Goal: Navigation & Orientation: Understand site structure

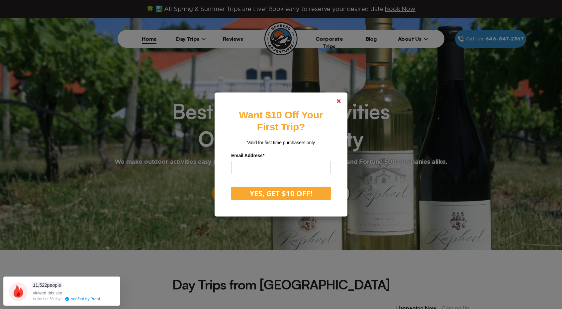
drag, startPoint x: 341, startPoint y: 99, endPoint x: 303, endPoint y: 82, distance: 41.2
click at [341, 99] on link at bounding box center [339, 101] width 16 height 16
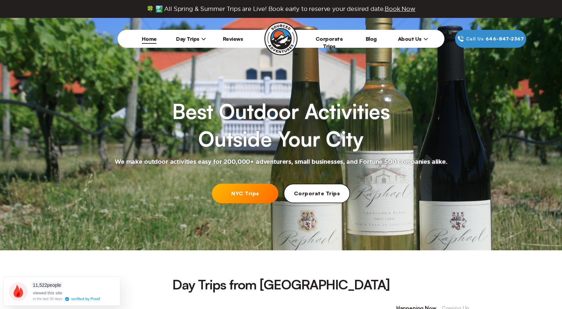
click at [203, 37] on icon at bounding box center [203, 39] width 5 height 5
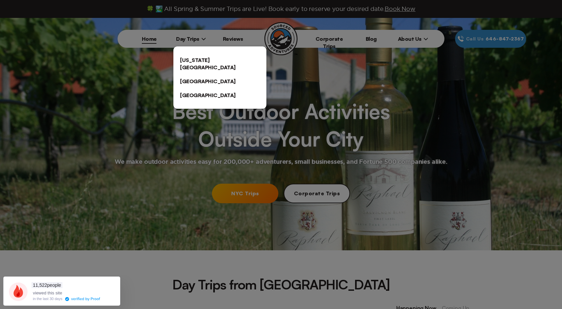
click at [328, 40] on div at bounding box center [281, 154] width 562 height 309
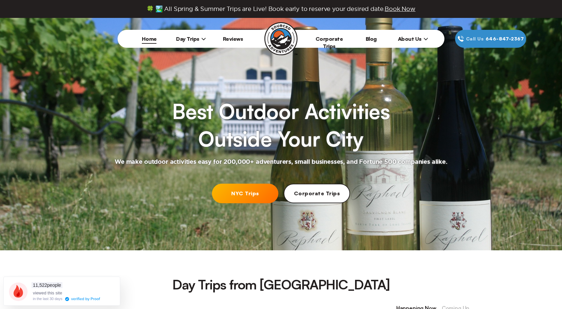
click at [328, 40] on link "Corporate Trips" at bounding box center [329, 43] width 28 height 14
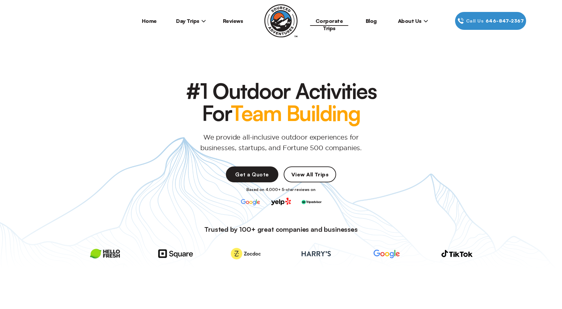
click at [417, 22] on span "About Us" at bounding box center [413, 21] width 30 height 7
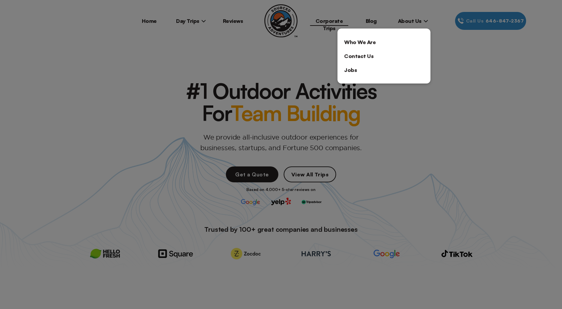
click at [370, 41] on link "Who We Are" at bounding box center [383, 42] width 93 height 14
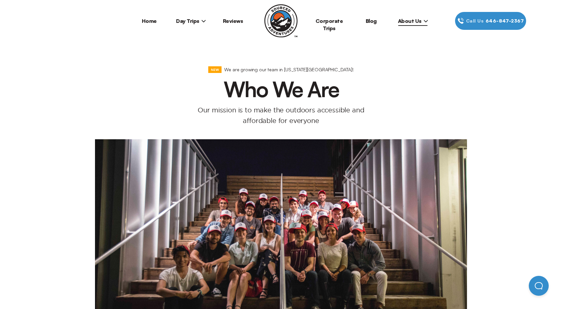
click at [179, 20] on span "Day Trips" at bounding box center [191, 21] width 30 height 7
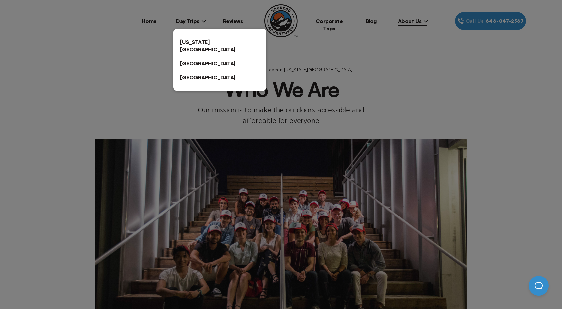
click at [239, 20] on div at bounding box center [281, 154] width 562 height 309
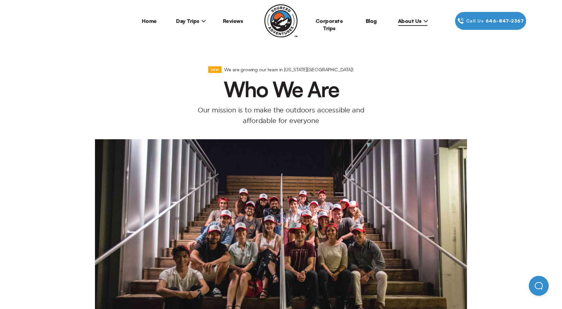
click at [237, 20] on link "Reviews" at bounding box center [233, 21] width 20 height 7
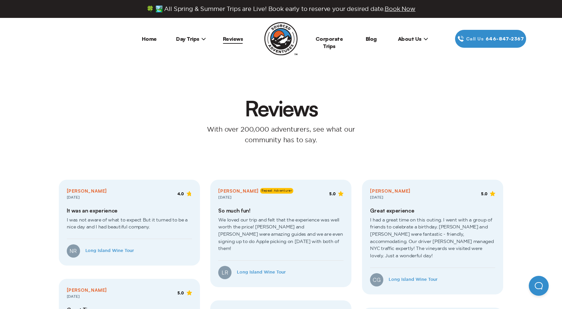
click at [152, 40] on link "Home" at bounding box center [149, 39] width 15 height 7
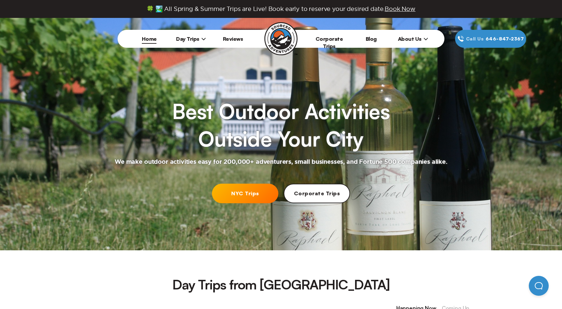
click at [409, 37] on li "About Us Who We Are Contact Us Jobs" at bounding box center [413, 39] width 42 height 18
click at [409, 37] on span "About Us" at bounding box center [413, 39] width 30 height 7
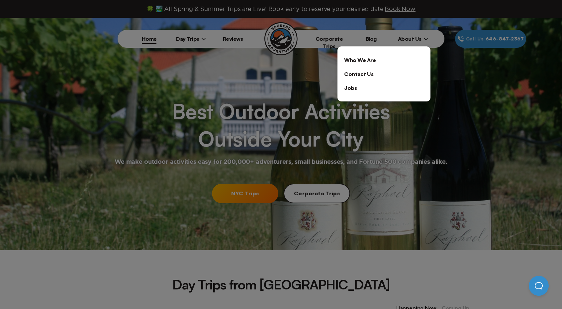
click at [361, 56] on link "Who We Are" at bounding box center [383, 60] width 93 height 14
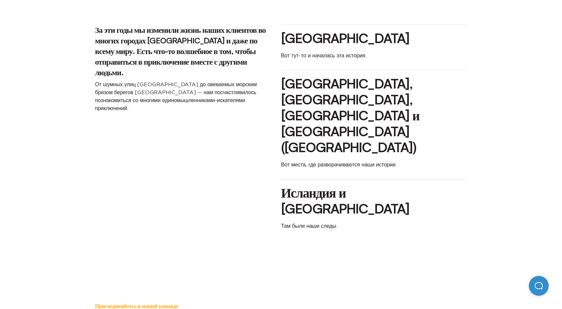
scroll to position [726, 0]
